Goal: Information Seeking & Learning: Find specific fact

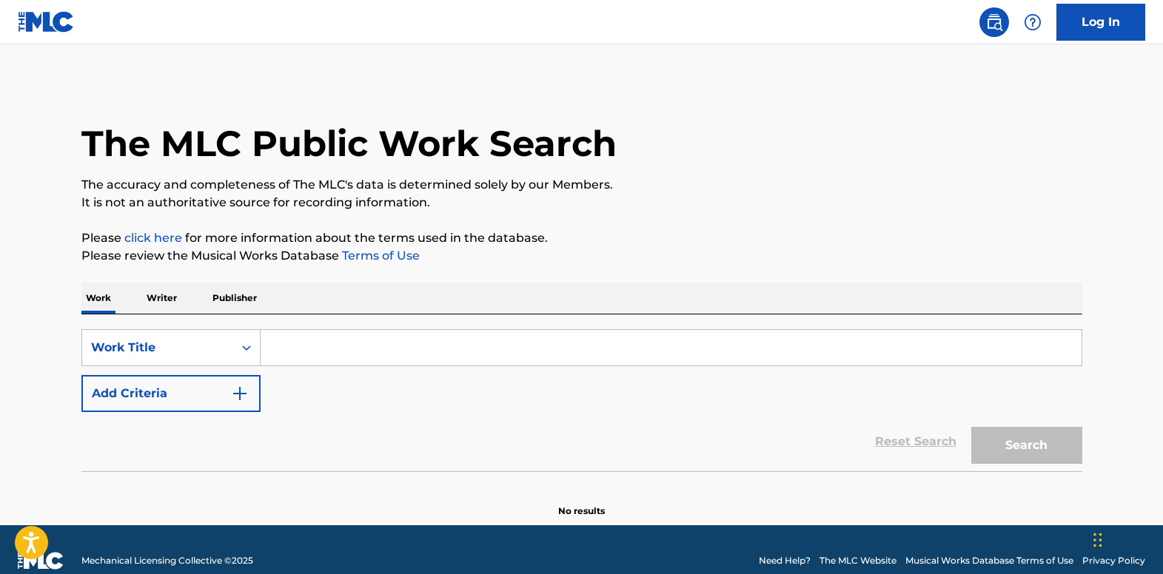
paste input "Rest Easy (In My Love)""
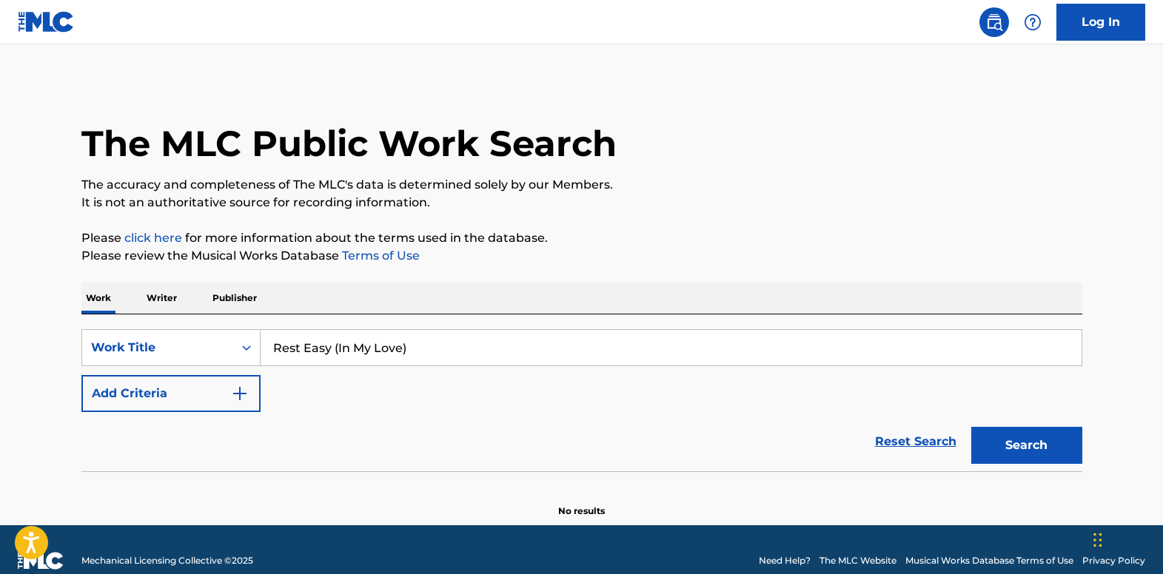
click at [1028, 437] on button "Search" at bounding box center [1026, 445] width 111 height 37
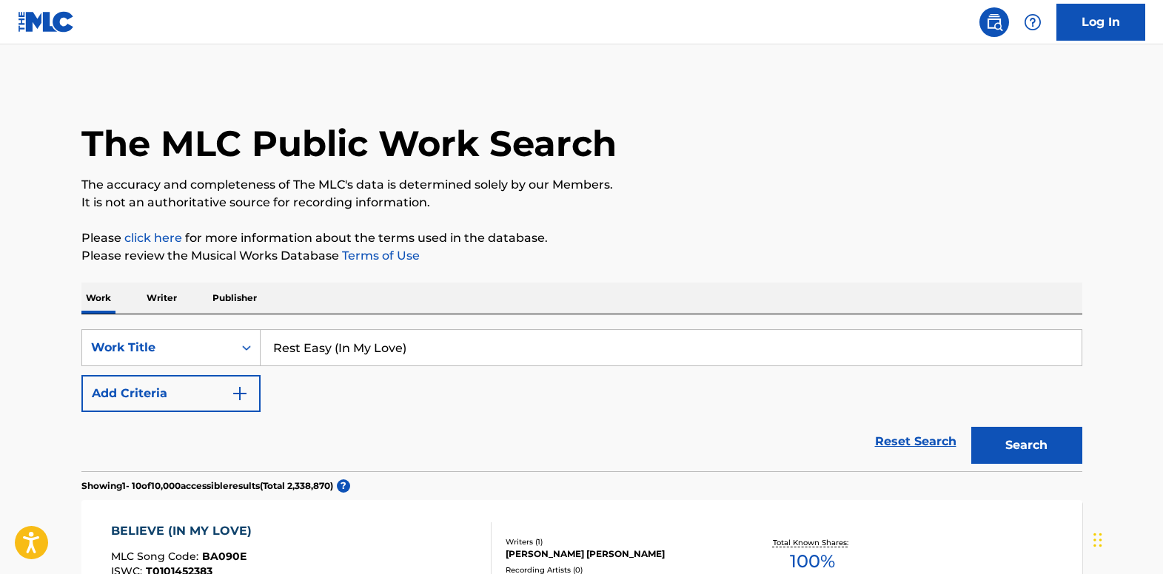
click at [412, 347] on input "Rest Easy (In My Love)" at bounding box center [671, 348] width 821 height 36
click at [338, 346] on input "Rest Easy (In My Love" at bounding box center [671, 348] width 821 height 36
click at [971, 427] on button "Search" at bounding box center [1026, 445] width 111 height 37
click at [247, 394] on img "Search Form" at bounding box center [240, 394] width 18 height 18
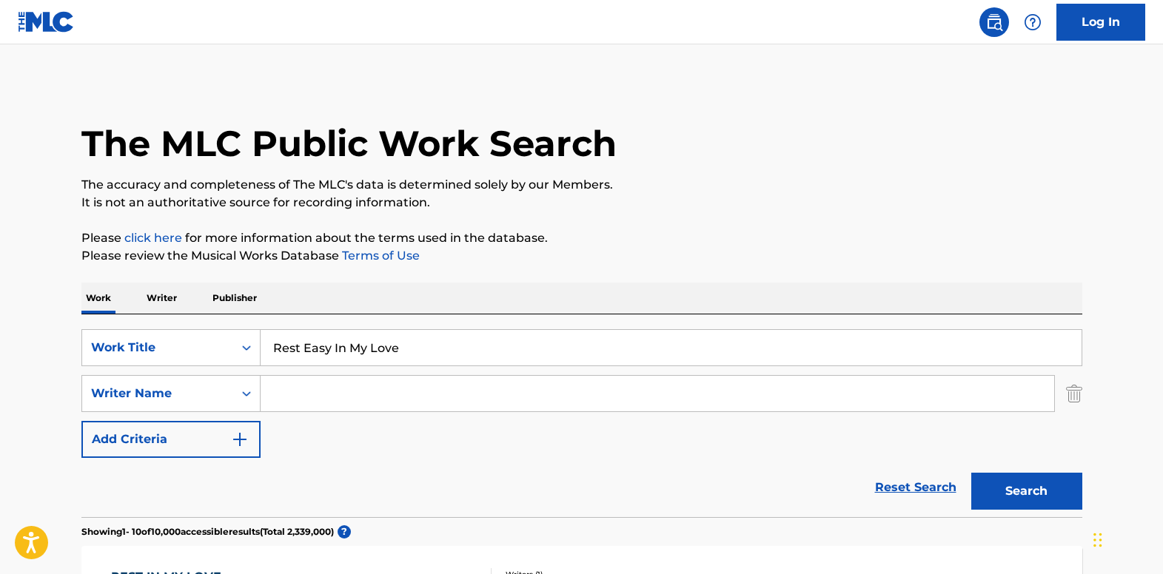
drag, startPoint x: 434, startPoint y: 355, endPoint x: 330, endPoint y: 364, distance: 104.1
click at [330, 364] on input "Rest Easy In My Love" at bounding box center [671, 348] width 821 height 36
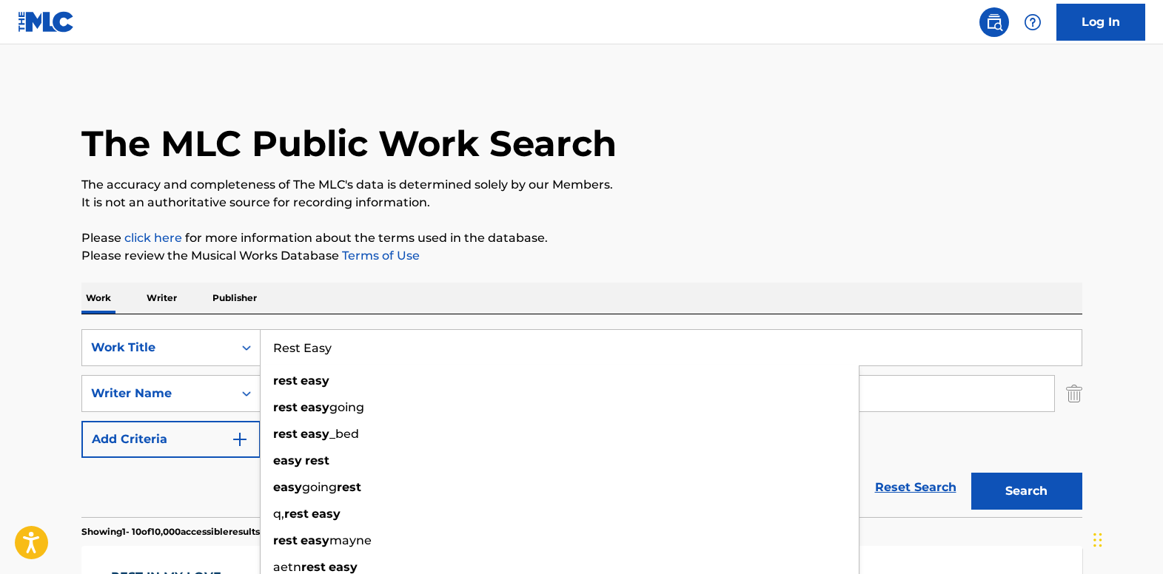
type input "Rest Easy"
click at [319, 294] on div "Work Writer Publisher" at bounding box center [581, 298] width 1001 height 31
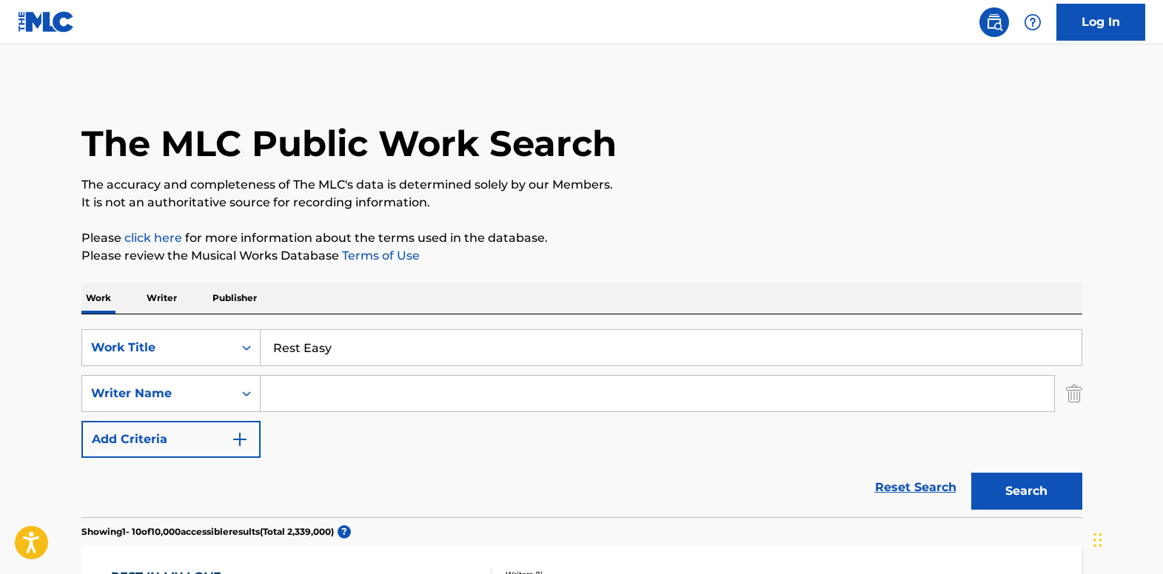
click at [343, 392] on input "Search Form" at bounding box center [658, 394] width 794 height 36
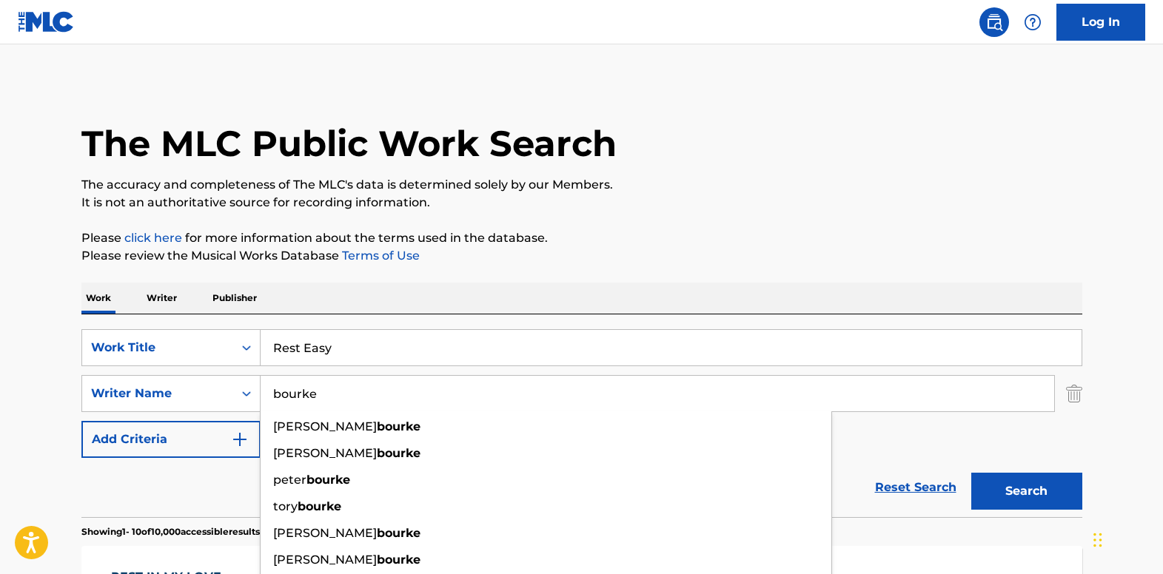
type input "bourke"
click at [971, 473] on button "Search" at bounding box center [1026, 491] width 111 height 37
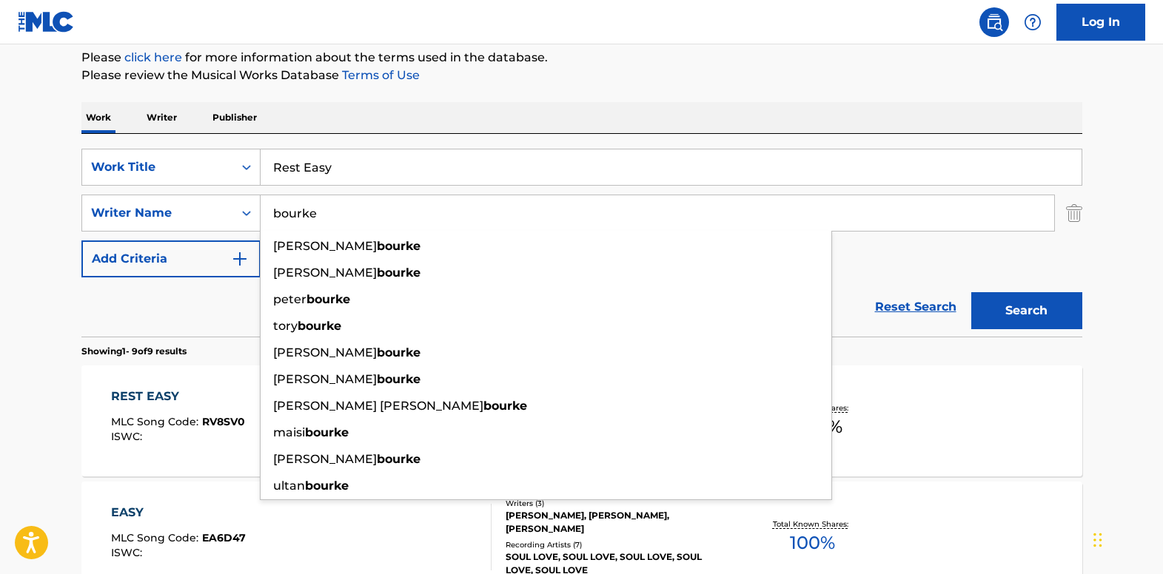
scroll to position [222, 0]
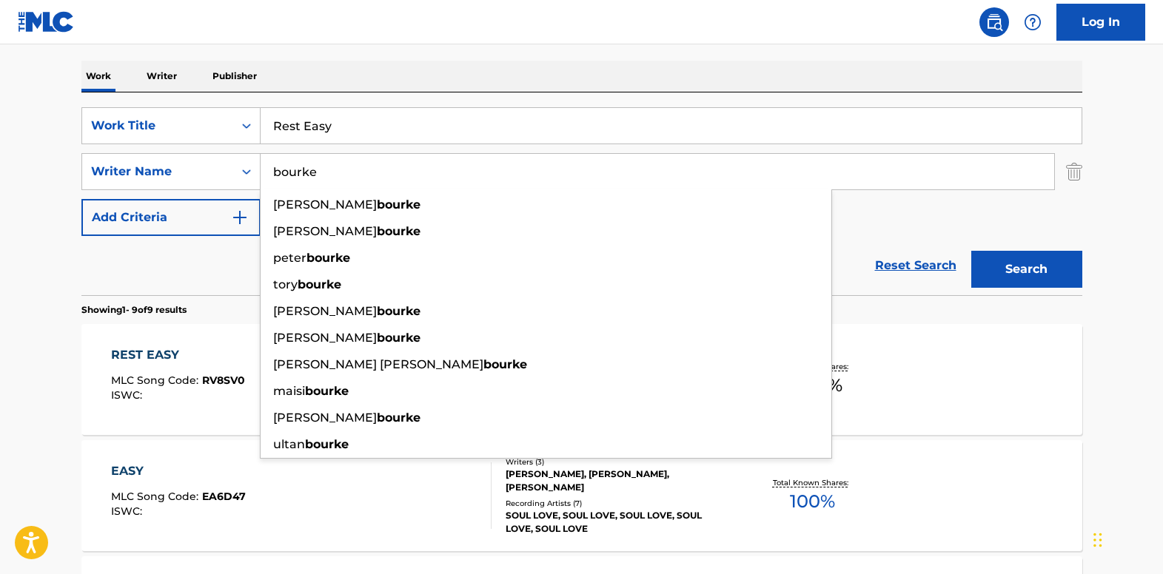
click at [204, 258] on div "Reset Search Search" at bounding box center [581, 265] width 1001 height 59
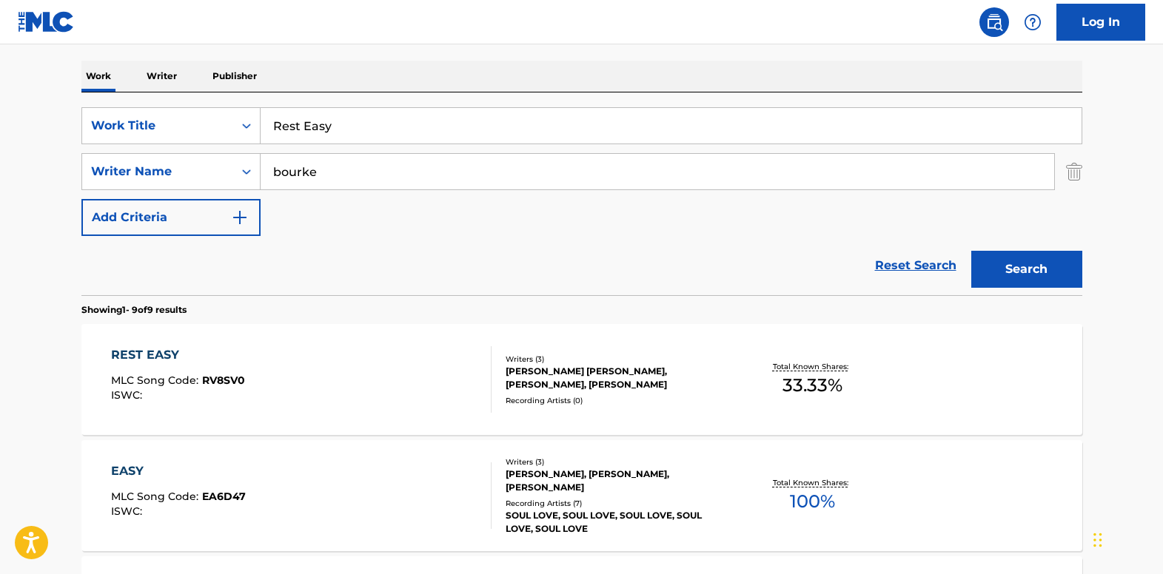
click at [147, 351] on div "REST EASY" at bounding box center [178, 355] width 134 height 18
